Goal: Task Accomplishment & Management: Manage account settings

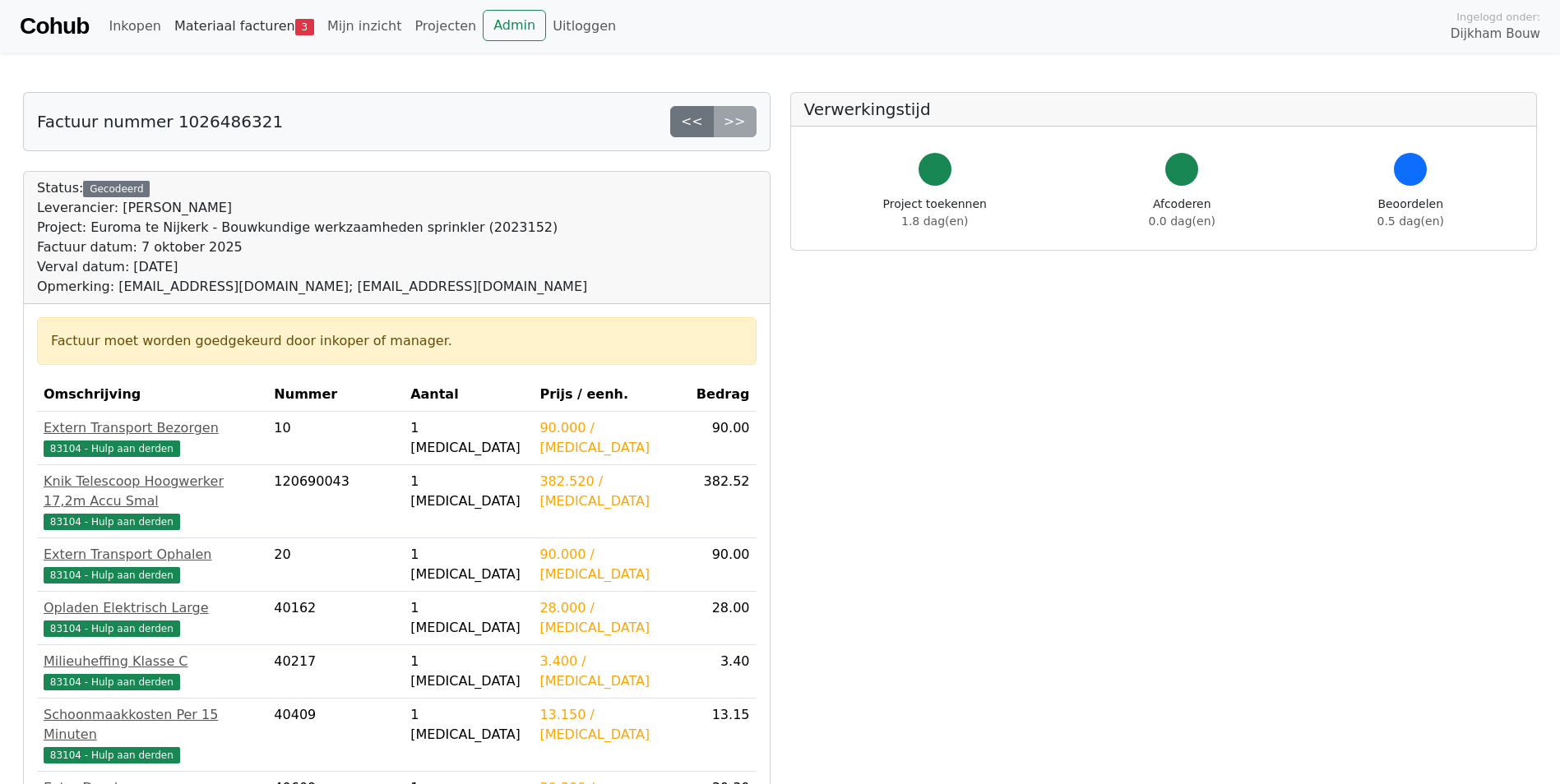
click at [231, 31] on link "Materiaal facturen 3" at bounding box center [244, 25] width 153 height 33
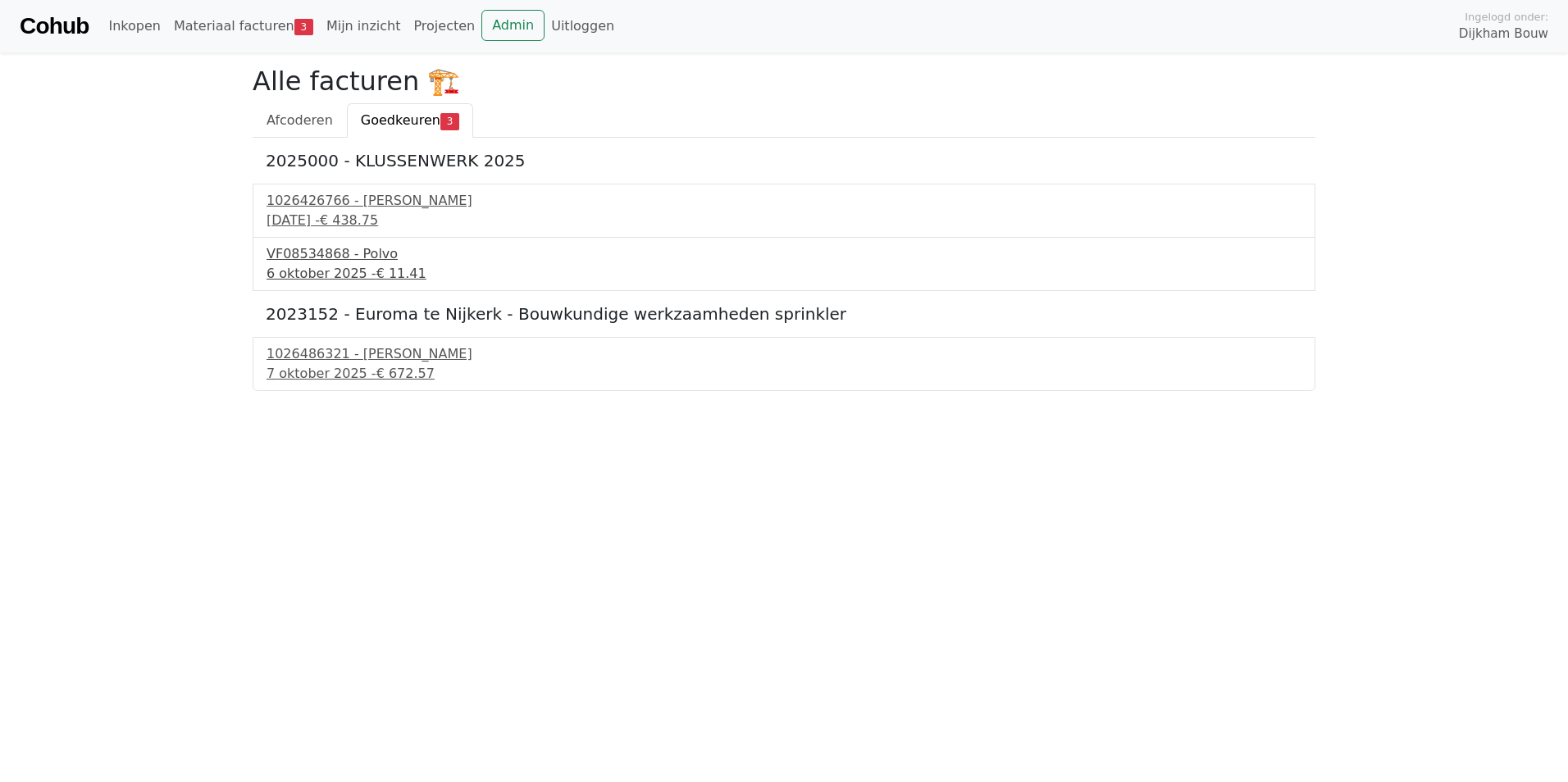
click at [345, 259] on div "VF08534868 - Polvo" at bounding box center [784, 254] width 1035 height 19
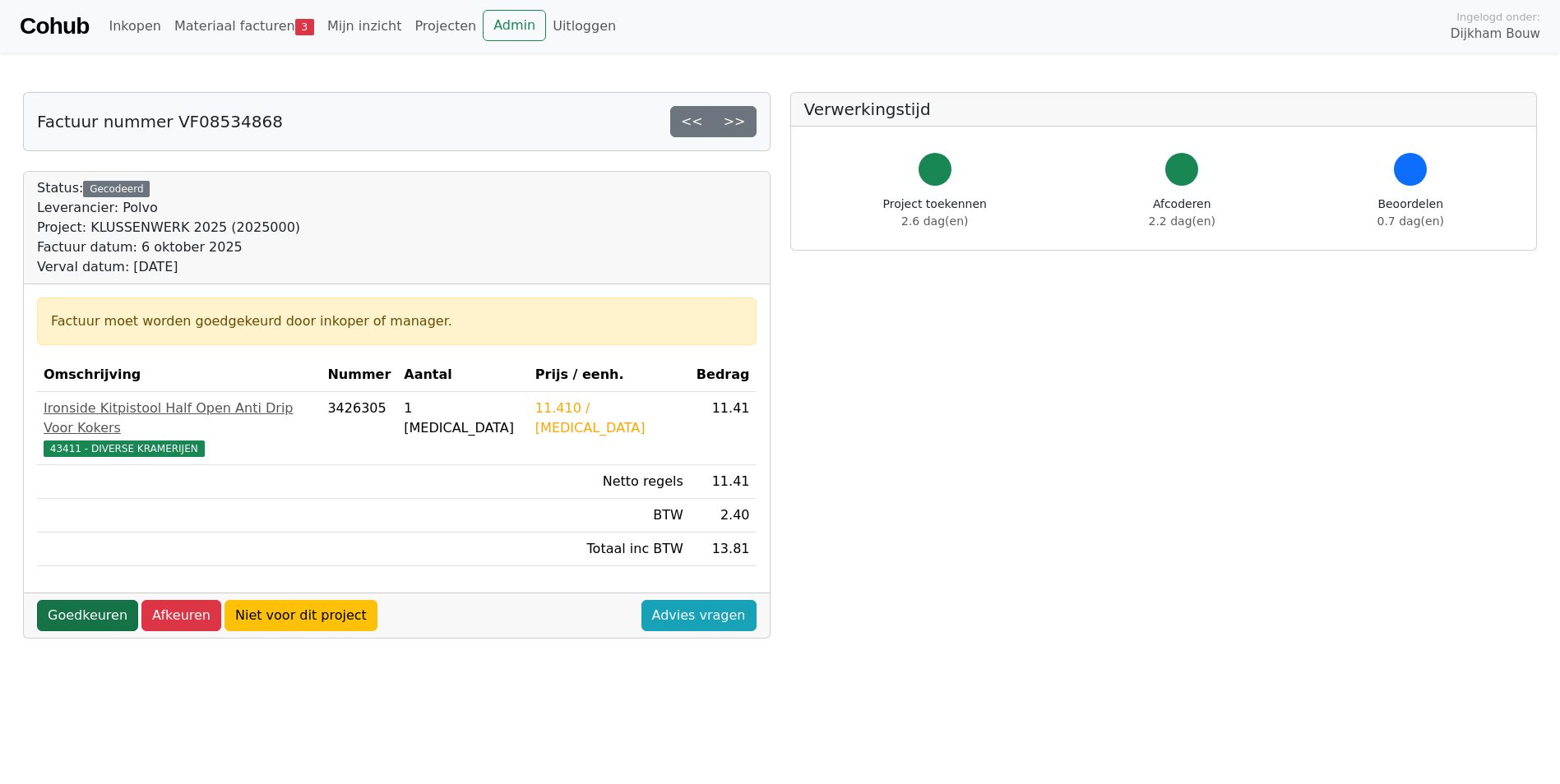
click at [79, 600] on link "Goedkeuren" at bounding box center [87, 616] width 101 height 32
